Goal: Task Accomplishment & Management: Use online tool/utility

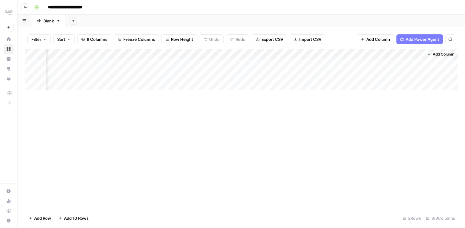
scroll to position [0, 155]
click at [181, 61] on div "Add Column" at bounding box center [241, 69] width 432 height 41
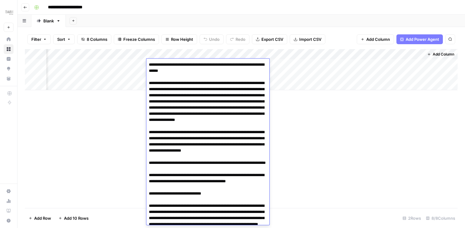
scroll to position [2142, 0]
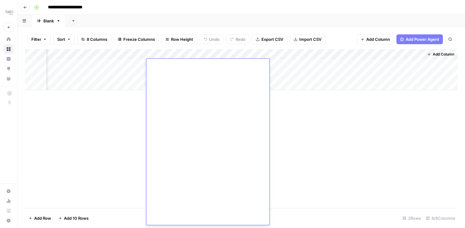
click at [280, 101] on div "Add Column" at bounding box center [241, 128] width 432 height 159
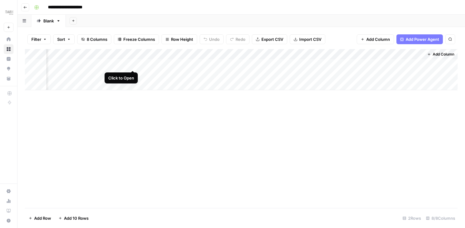
click at [134, 64] on div "Add Column" at bounding box center [241, 69] width 432 height 41
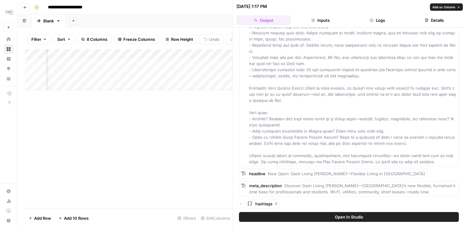
scroll to position [1563, 0]
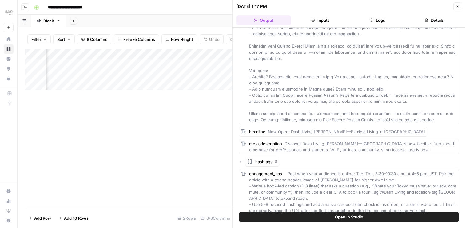
click at [458, 6] on icon "button" at bounding box center [457, 7] width 4 height 4
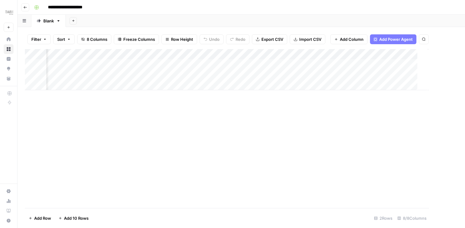
scroll to position [0, 148]
